Goal: Find specific page/section: Find specific page/section

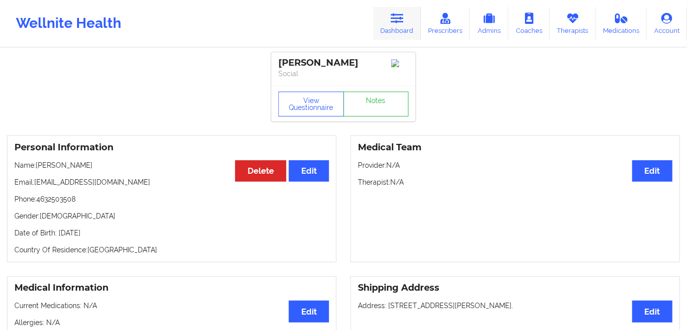
click at [398, 31] on link "Dashboard" at bounding box center [397, 23] width 48 height 33
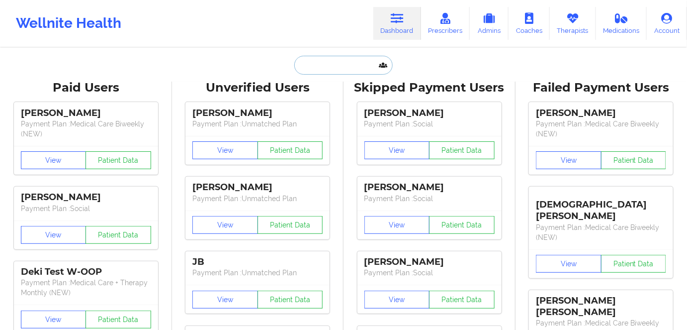
click at [332, 62] on input "text" at bounding box center [343, 65] width 98 height 19
paste input "[PERSON_NAME]"
type input "[PERSON_NAME]"
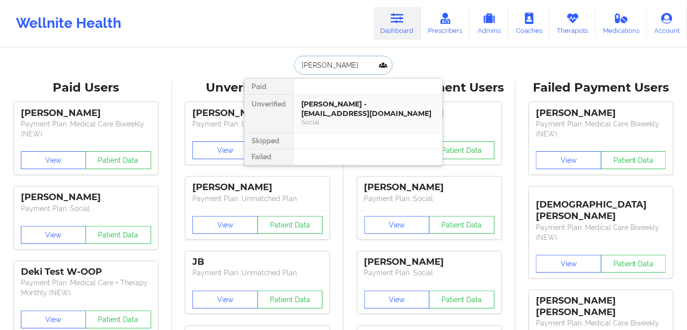
click at [347, 108] on div "[PERSON_NAME] - [EMAIL_ADDRESS][DOMAIN_NAME]" at bounding box center [367, 108] width 133 height 18
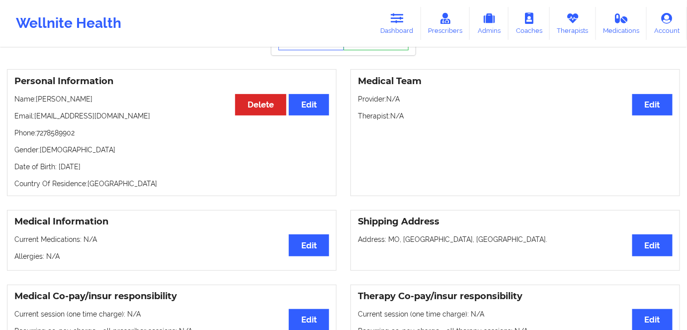
scroll to position [45, 0]
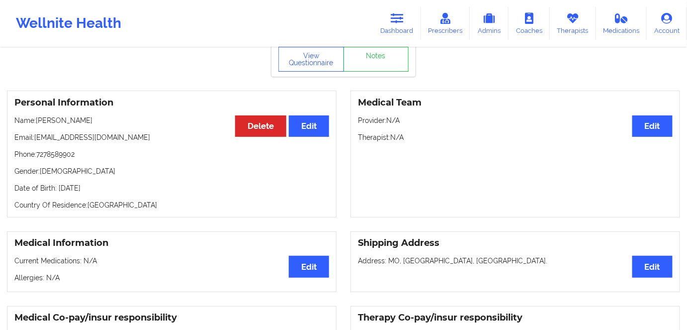
click at [104, 190] on p "Date of Birth: [DEMOGRAPHIC_DATA]" at bounding box center [171, 188] width 315 height 10
drag, startPoint x: 104, startPoint y: 190, endPoint x: 123, endPoint y: 193, distance: 19.2
click at [104, 189] on p "Date of Birth: [DEMOGRAPHIC_DATA]" at bounding box center [171, 188] width 315 height 10
copy p "1989"
drag, startPoint x: 148, startPoint y: 207, endPoint x: 133, endPoint y: 202, distance: 15.7
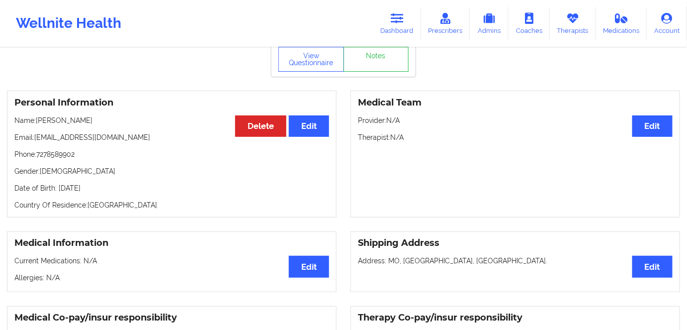
click at [147, 207] on p "Country Of Residence: [DEMOGRAPHIC_DATA]" at bounding box center [171, 205] width 315 height 10
copy p "[DATE]"
drag, startPoint x: 124, startPoint y: 191, endPoint x: 147, endPoint y: 155, distance: 42.8
click at [57, 185] on div "Personal Information Edit Delete Name: [PERSON_NAME] Email: [PERSON_NAME][EMAIL…" at bounding box center [172, 154] width 330 height 127
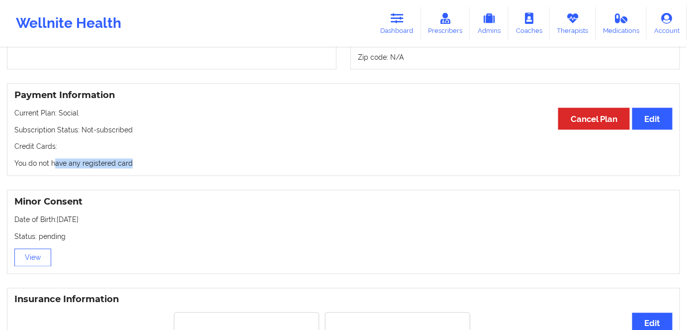
drag, startPoint x: 155, startPoint y: 174, endPoint x: 12, endPoint y: 162, distance: 143.2
click at [18, 162] on div "Payment Information Edit Cancel Plan Current Plan: Social Subscription Status: …" at bounding box center [343, 130] width 673 height 93
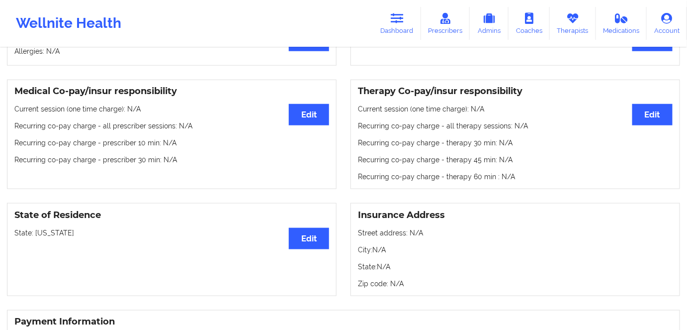
scroll to position [90, 0]
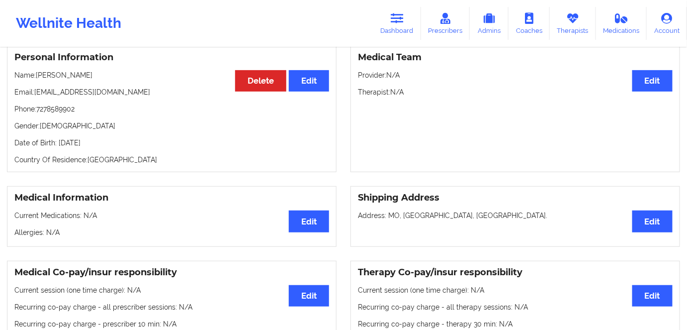
drag, startPoint x: 56, startPoint y: 133, endPoint x: 96, endPoint y: 121, distance: 41.9
click at [50, 131] on p "Gender: [DEMOGRAPHIC_DATA]" at bounding box center [171, 126] width 315 height 10
click at [388, 37] on link "Dashboard" at bounding box center [397, 23] width 48 height 33
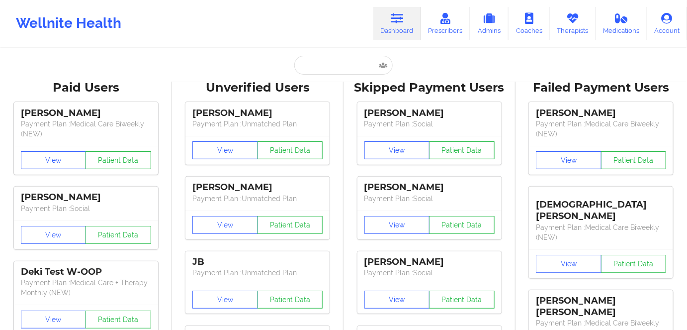
drag, startPoint x: 341, startPoint y: 55, endPoint x: 339, endPoint y: 60, distance: 5.4
paste input "[PERSON_NAME]"
type input "[PERSON_NAME]"
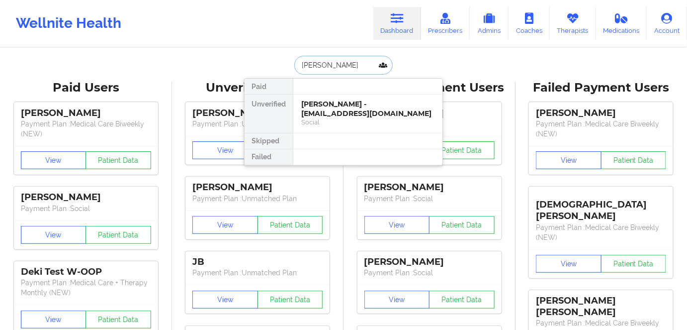
click at [340, 66] on input "[PERSON_NAME]" at bounding box center [343, 65] width 98 height 19
click at [357, 115] on div "[PERSON_NAME] - [EMAIL_ADDRESS][DOMAIN_NAME]" at bounding box center [367, 108] width 133 height 18
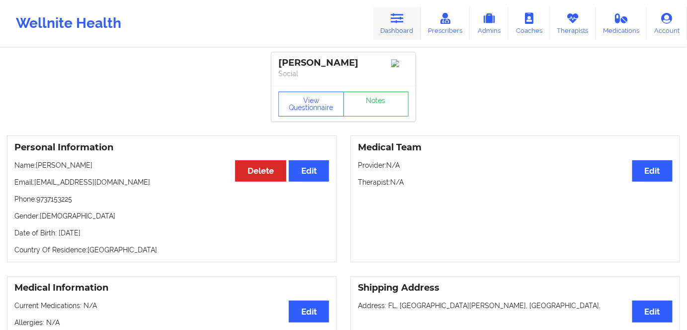
click at [398, 19] on icon at bounding box center [397, 18] width 13 height 11
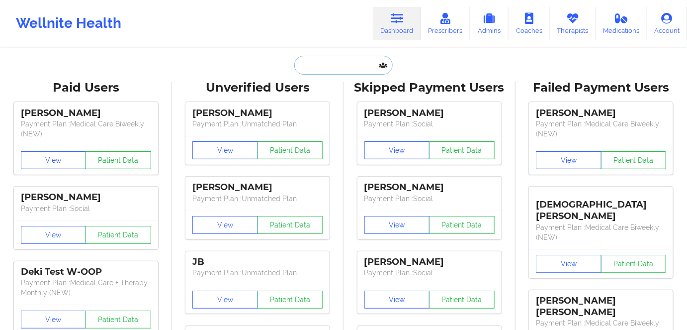
click at [342, 64] on input "text" at bounding box center [343, 65] width 98 height 19
paste input "[PERSON_NAME]"
type input "[PERSON_NAME]"
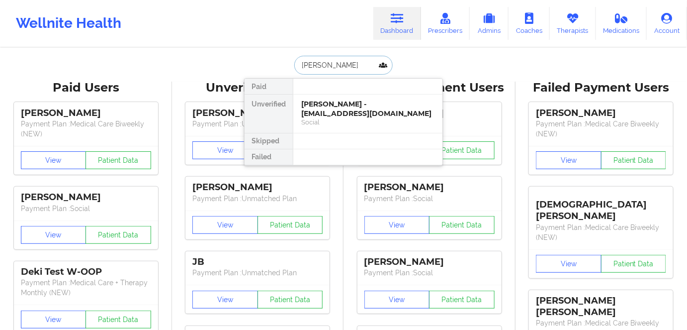
drag, startPoint x: 341, startPoint y: 110, endPoint x: 413, endPoint y: 63, distance: 86.6
click at [413, 63] on div "[PERSON_NAME] Unverified [PERSON_NAME] - [EMAIL_ADDRESS][DOMAIN_NAME] Social Sk…" at bounding box center [343, 65] width 199 height 19
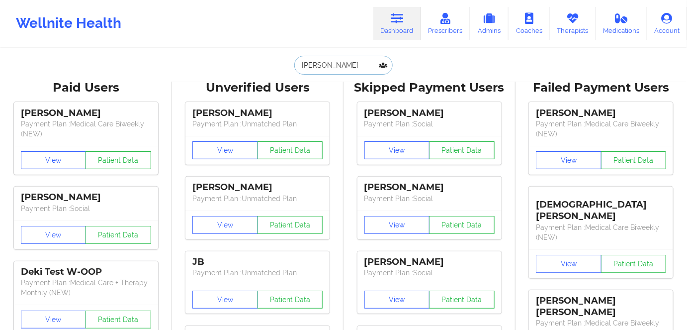
click at [343, 63] on input "[PERSON_NAME]" at bounding box center [343, 65] width 98 height 19
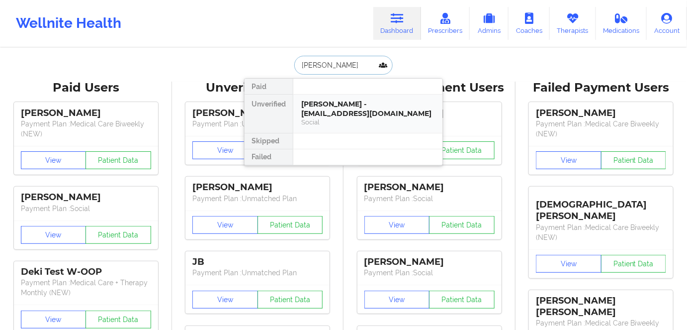
click at [358, 102] on div "[PERSON_NAME] - [EMAIL_ADDRESS][DOMAIN_NAME]" at bounding box center [367, 108] width 133 height 18
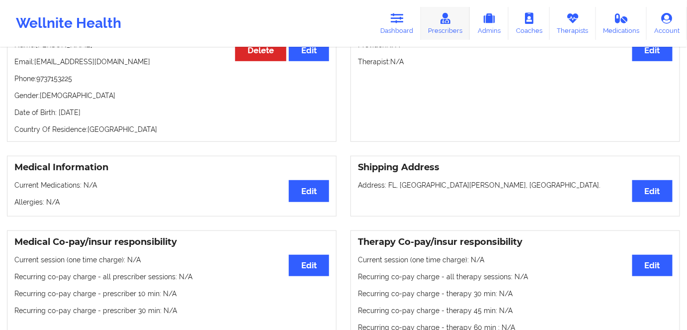
scroll to position [45, 0]
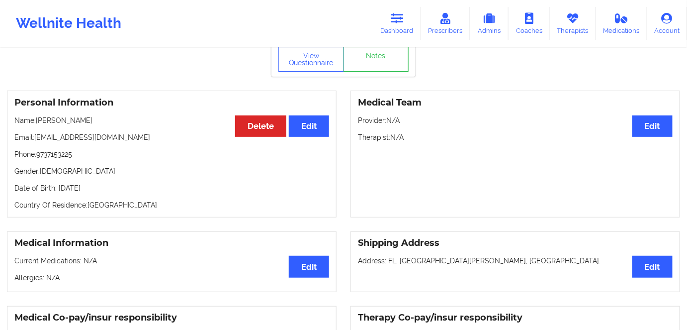
click at [100, 190] on p "Date of Birth: [DEMOGRAPHIC_DATA]" at bounding box center [171, 188] width 315 height 10
click at [100, 189] on p "Date of Birth: [DEMOGRAPHIC_DATA]" at bounding box center [171, 188] width 315 height 10
copy p "1968"
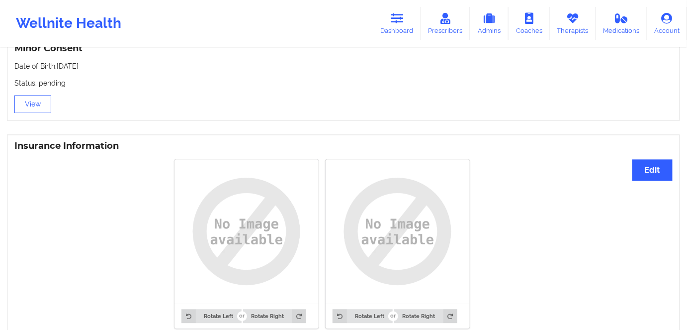
scroll to position [542, 0]
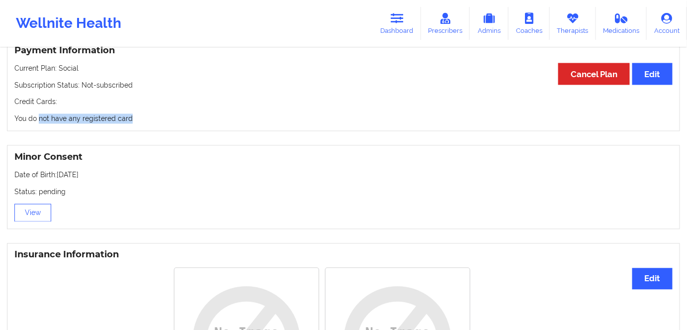
drag, startPoint x: 52, startPoint y: 116, endPoint x: 46, endPoint y: 113, distance: 6.2
click at [38, 116] on p "You do not have any registered card" at bounding box center [343, 119] width 658 height 10
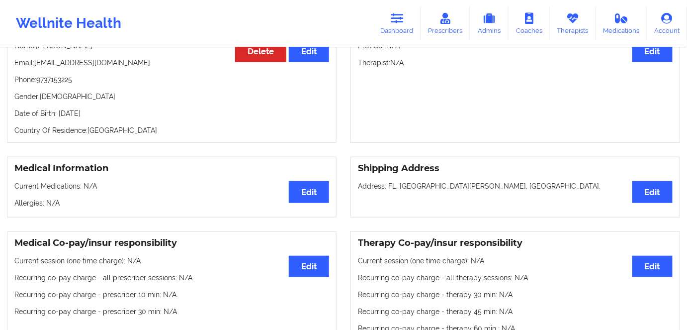
scroll to position [45, 0]
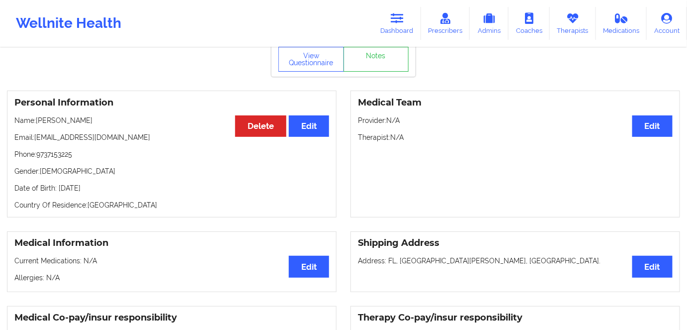
click at [125, 189] on p "Date of Birth: [DEMOGRAPHIC_DATA]" at bounding box center [171, 188] width 315 height 10
drag, startPoint x: 114, startPoint y: 185, endPoint x: 61, endPoint y: 180, distance: 53.4
click at [57, 180] on div "Personal Information Edit Delete Name: [PERSON_NAME] Email: [EMAIL_ADDRESS][DOM…" at bounding box center [172, 154] width 330 height 127
copy p "[DATE]"
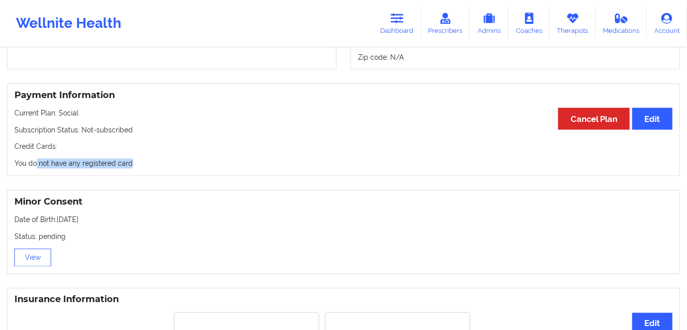
drag, startPoint x: 126, startPoint y: 166, endPoint x: 29, endPoint y: 166, distance: 96.5
click at [29, 166] on p "You do not have any registered card" at bounding box center [343, 164] width 658 height 10
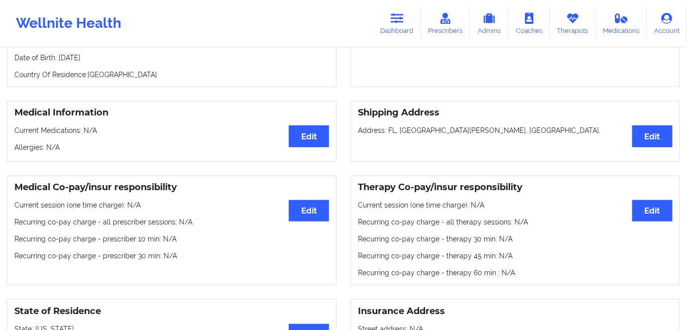
scroll to position [135, 0]
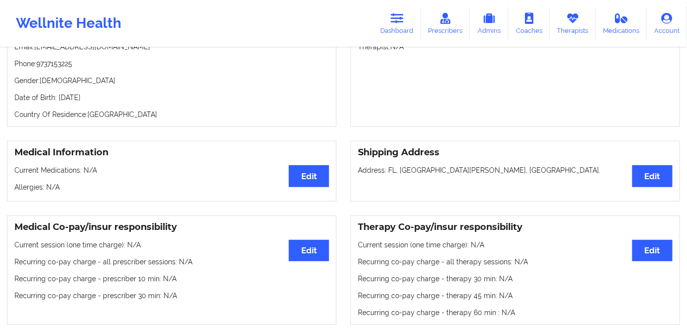
drag, startPoint x: 87, startPoint y: 84, endPoint x: 211, endPoint y: 66, distance: 125.7
click at [81, 83] on div "Personal Information Edit Delete Name: [PERSON_NAME] Email: [EMAIL_ADDRESS][DOM…" at bounding box center [172, 63] width 330 height 127
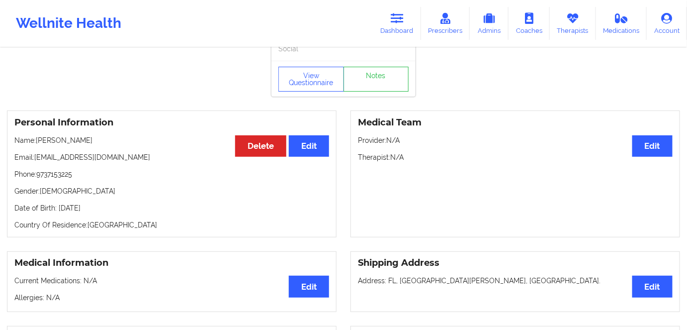
scroll to position [0, 0]
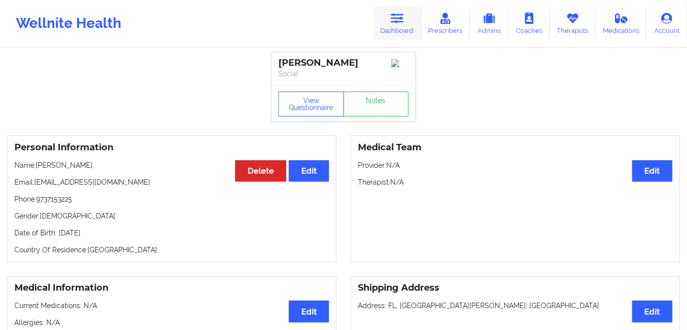
click at [403, 28] on link "Dashboard" at bounding box center [397, 23] width 48 height 33
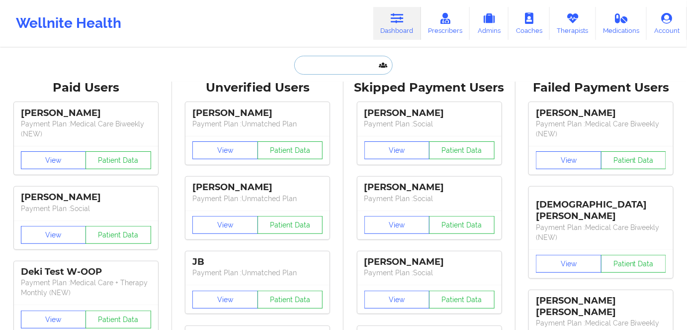
click at [326, 61] on input "text" at bounding box center [343, 65] width 98 height 19
paste input "[PERSON_NAME]"
type input "[PERSON_NAME]"
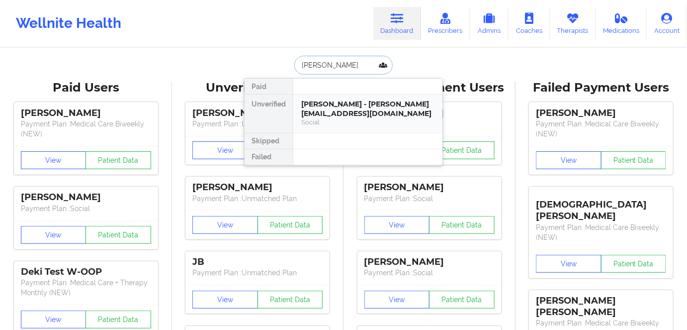
click at [349, 115] on div "[PERSON_NAME] - [PERSON_NAME][EMAIL_ADDRESS][DOMAIN_NAME]" at bounding box center [367, 108] width 133 height 18
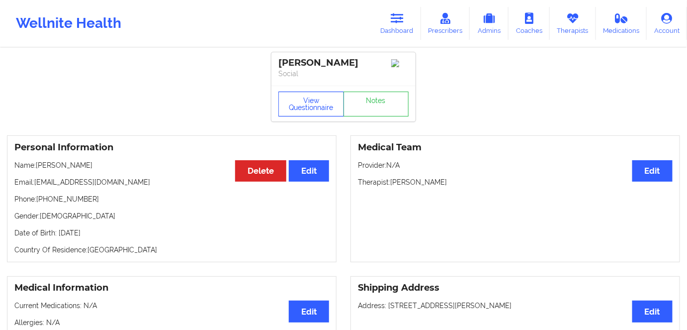
drag, startPoint x: 308, startPoint y: 107, endPoint x: 363, endPoint y: 82, distance: 60.3
click at [308, 107] on button "View Questionnaire" at bounding box center [311, 104] width 66 height 25
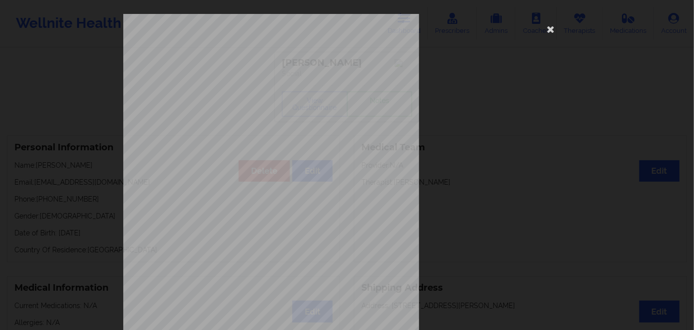
scroll to position [144, 0]
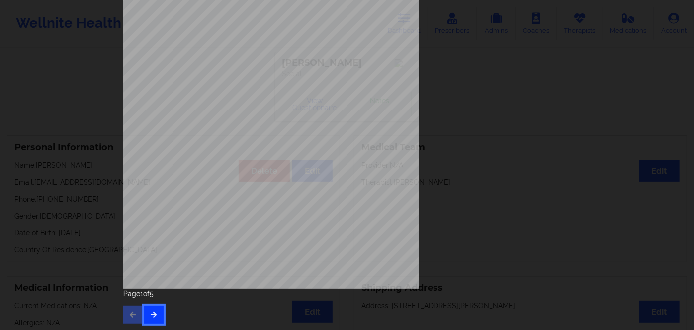
click at [155, 311] on icon "button" at bounding box center [154, 314] width 8 height 6
click at [155, 313] on icon "button" at bounding box center [154, 314] width 8 height 6
click at [150, 309] on button "button" at bounding box center [153, 314] width 19 height 18
click at [232, 139] on span "TGX911398952" at bounding box center [243, 140] width 32 height 4
click at [233, 140] on span "TGX911398952" at bounding box center [243, 140] width 32 height 4
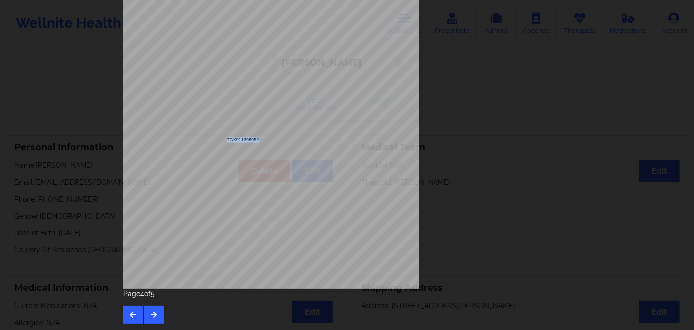
copy span "TGX911398952"
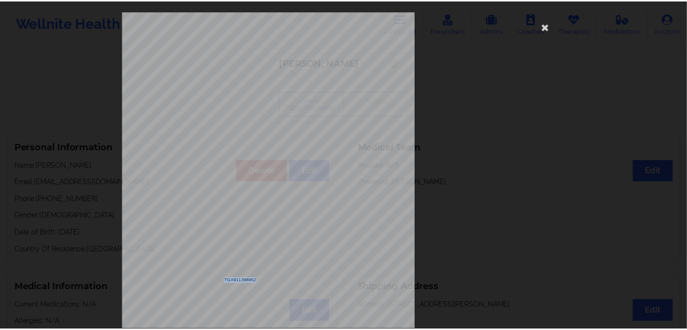
scroll to position [0, 0]
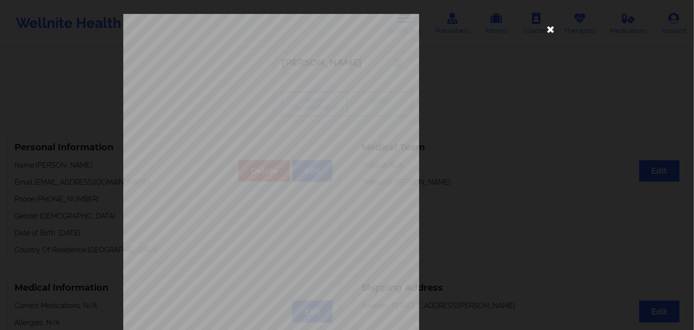
click at [545, 32] on icon at bounding box center [551, 29] width 16 height 16
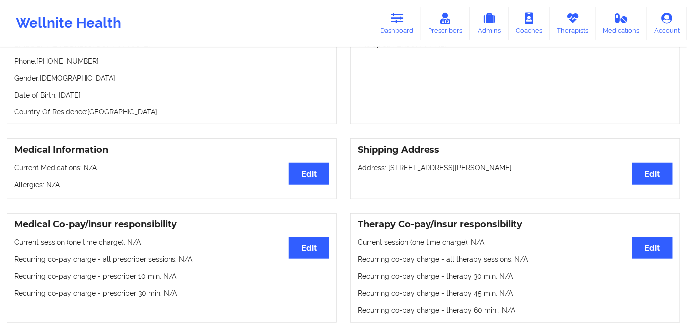
scroll to position [135, 0]
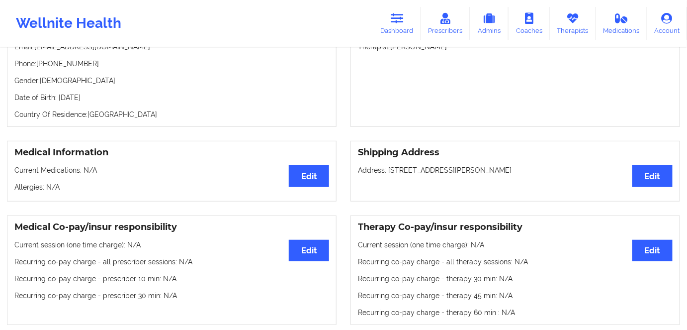
click at [115, 97] on p "Date of Birth: [DEMOGRAPHIC_DATA]" at bounding box center [171, 97] width 315 height 10
copy p "1994"
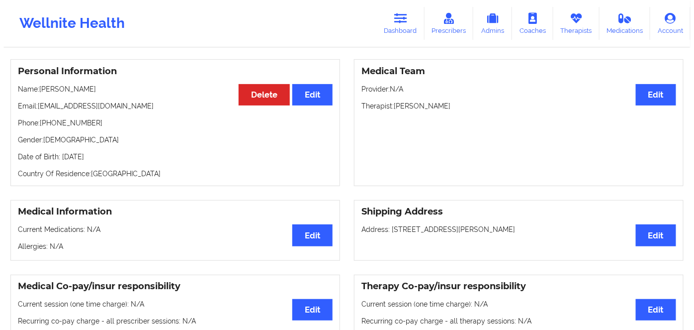
scroll to position [0, 0]
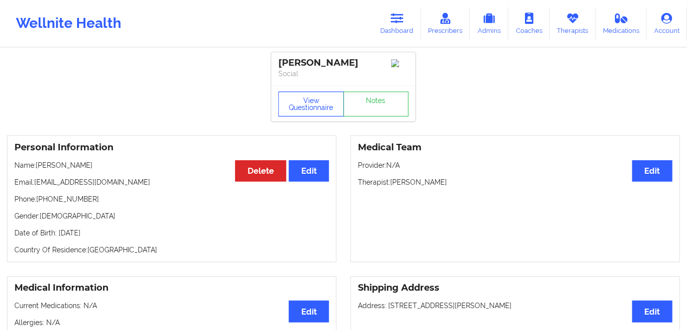
click at [299, 95] on button "View Questionnaire" at bounding box center [311, 104] width 66 height 25
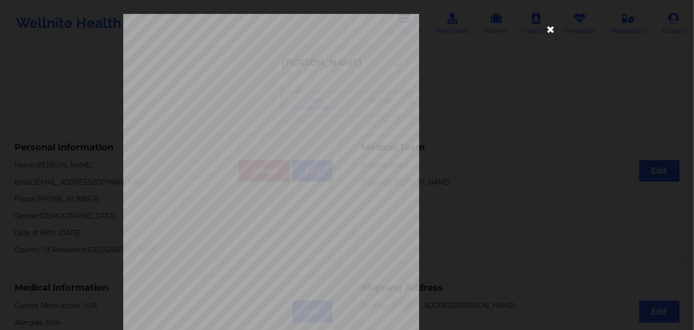
click at [548, 28] on icon at bounding box center [551, 29] width 16 height 16
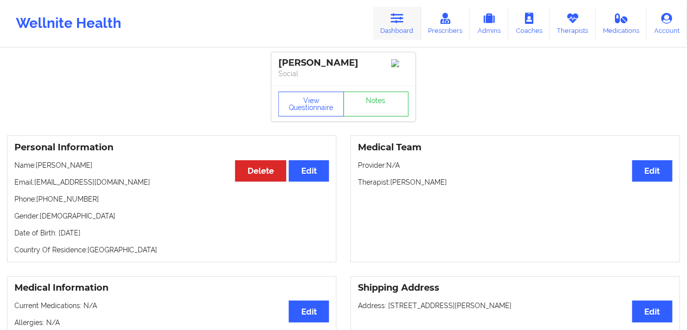
click at [404, 16] on icon at bounding box center [397, 18] width 13 height 11
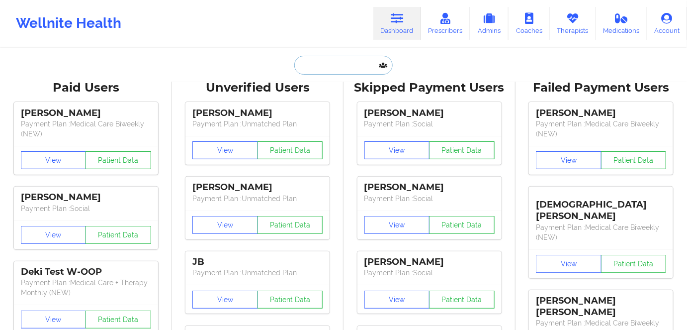
click at [332, 63] on input "text" at bounding box center [343, 65] width 98 height 19
paste input "[PERSON_NAME]"
type input "[PERSON_NAME]"
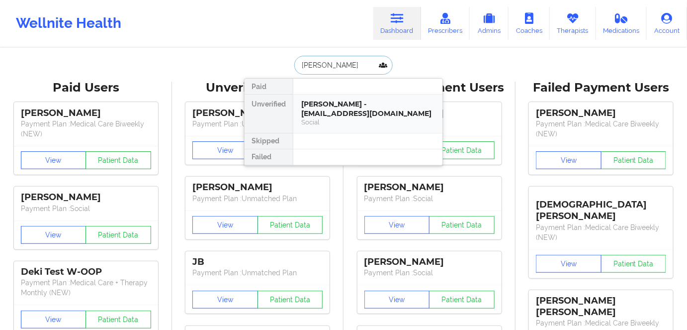
click at [353, 103] on div "[PERSON_NAME] - [EMAIL_ADDRESS][DOMAIN_NAME]" at bounding box center [367, 108] width 133 height 18
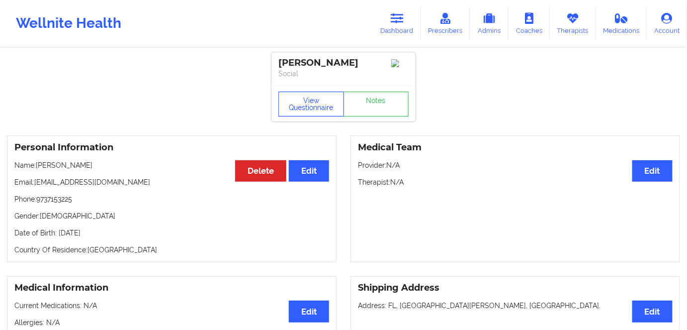
click at [322, 99] on button "View Questionnaire" at bounding box center [311, 104] width 66 height 25
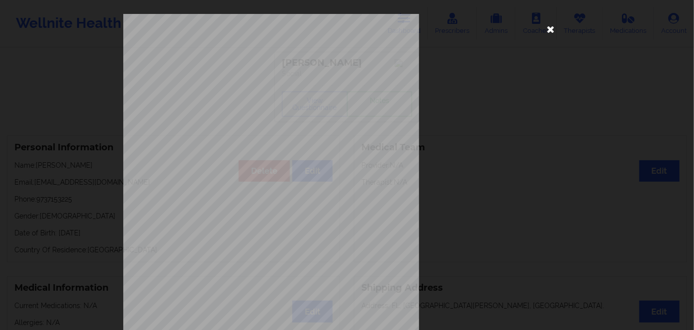
click at [546, 31] on icon at bounding box center [551, 29] width 16 height 16
